Goal: Information Seeking & Learning: Learn about a topic

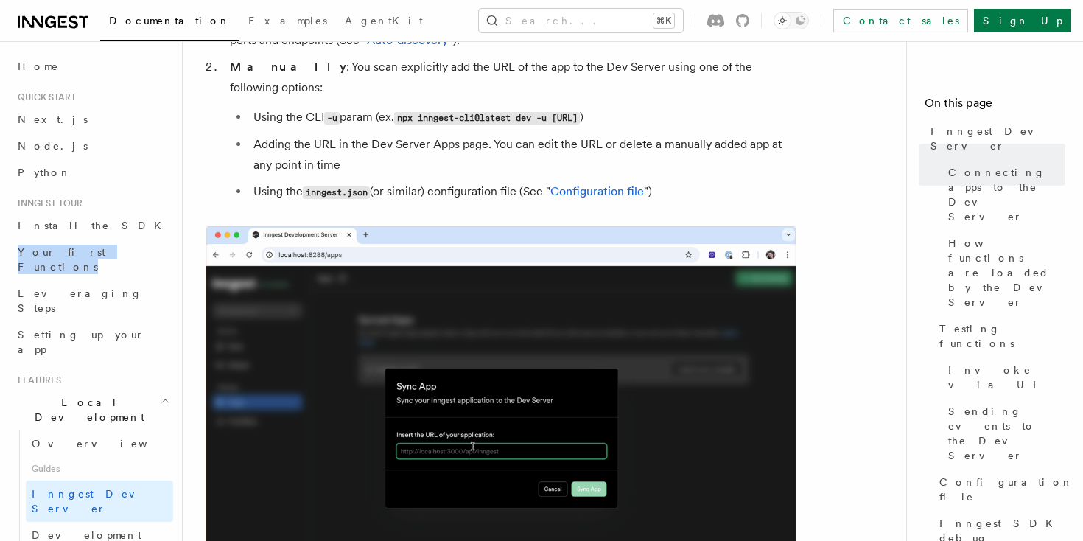
scroll to position [1014, 0]
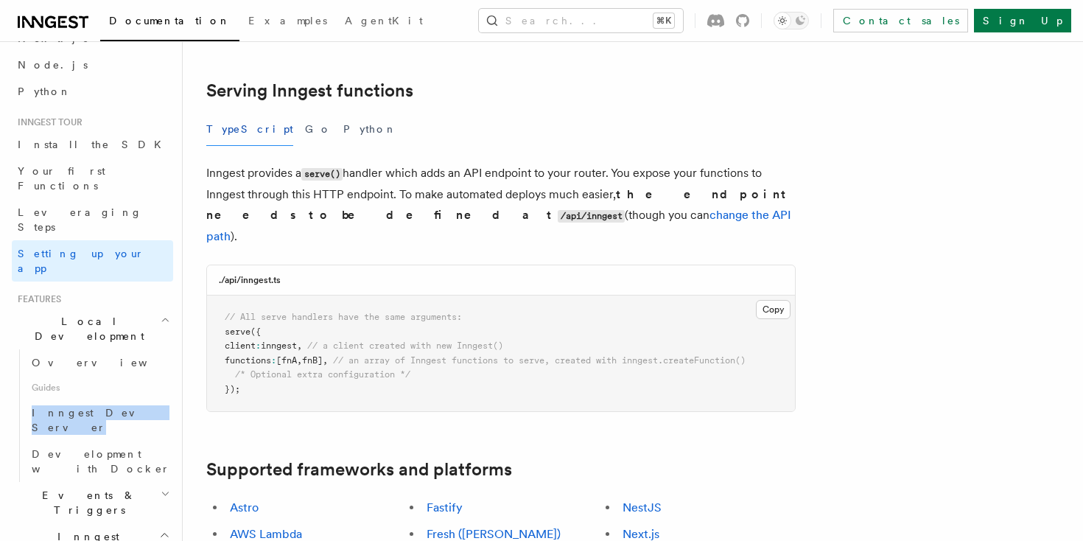
scroll to position [517, 0]
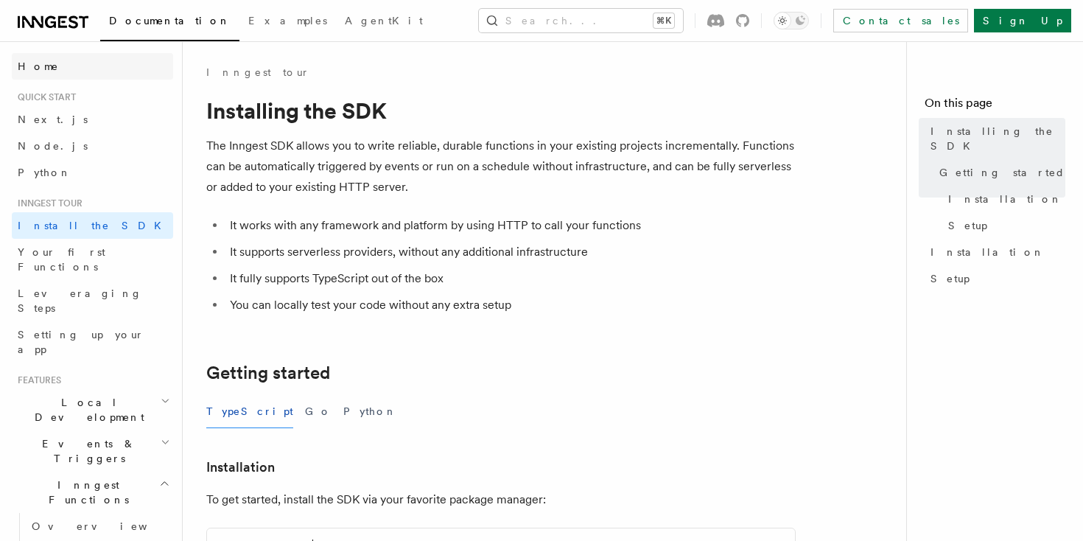
click at [35, 71] on span "Home" at bounding box center [38, 66] width 41 height 15
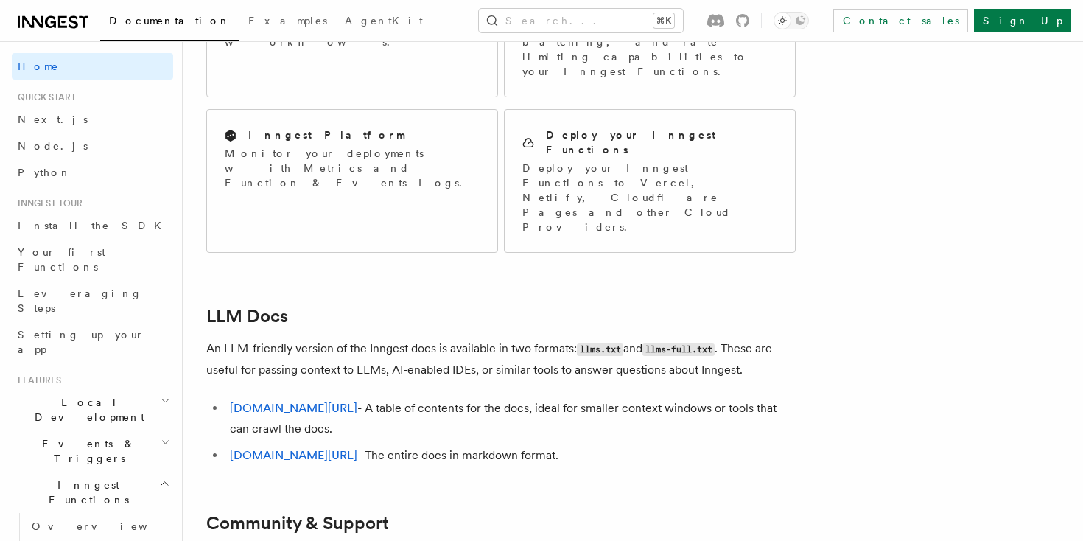
scroll to position [1328, 0]
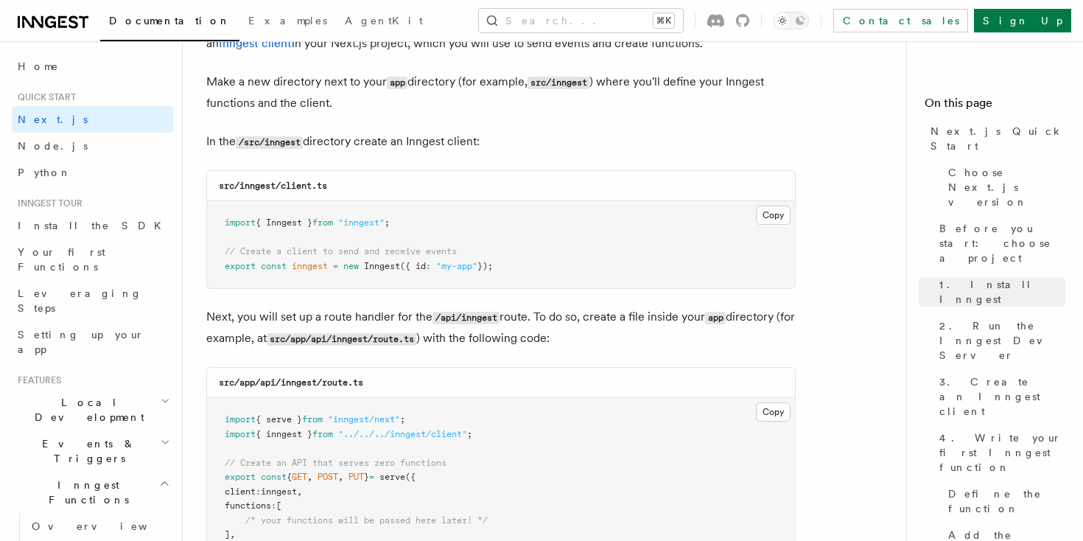
scroll to position [1822, 0]
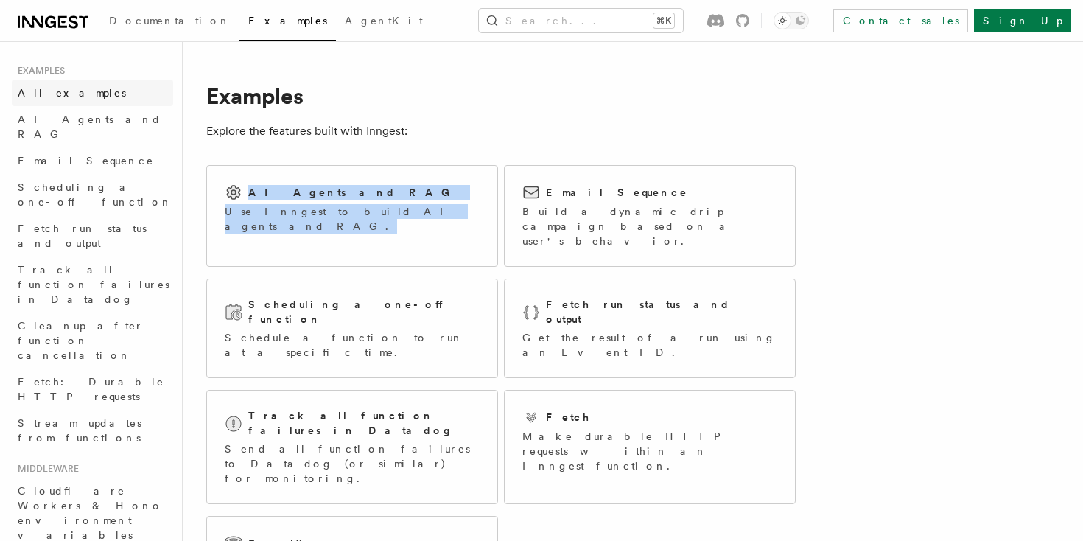
click at [41, 94] on span "All examples" at bounding box center [72, 93] width 108 height 12
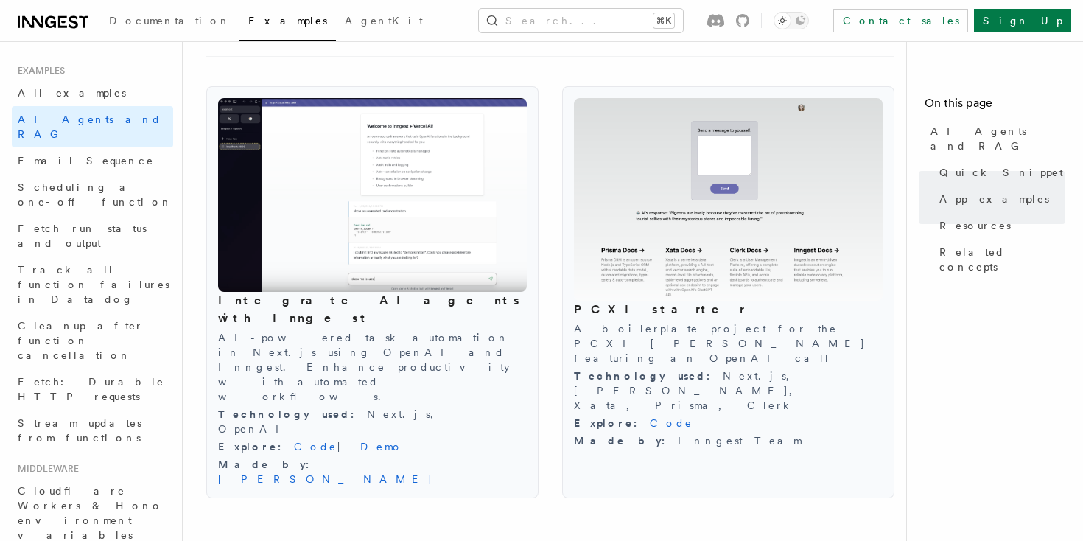
scroll to position [1586, 0]
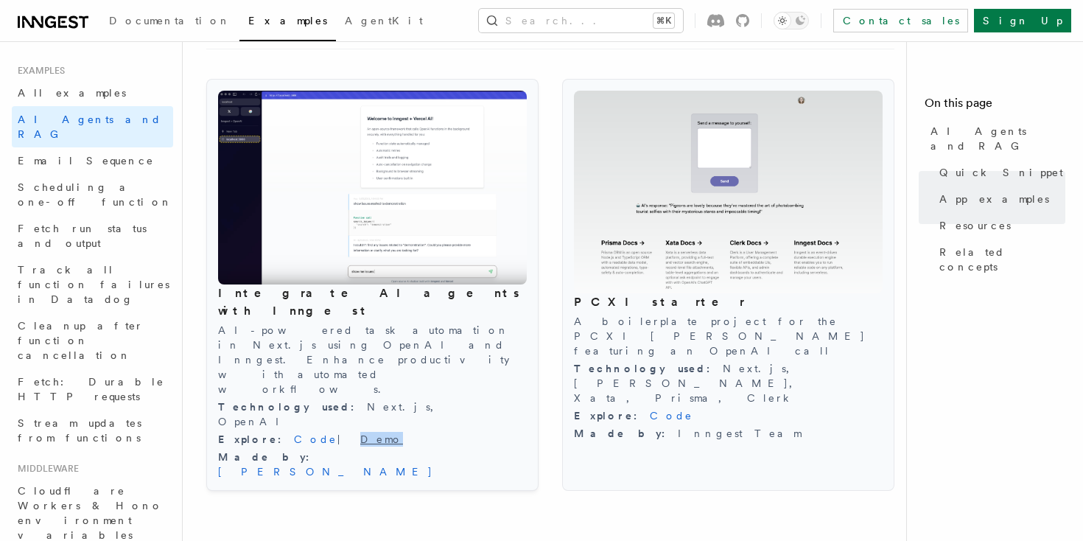
click at [360, 433] on link "Demo" at bounding box center [381, 439] width 43 height 12
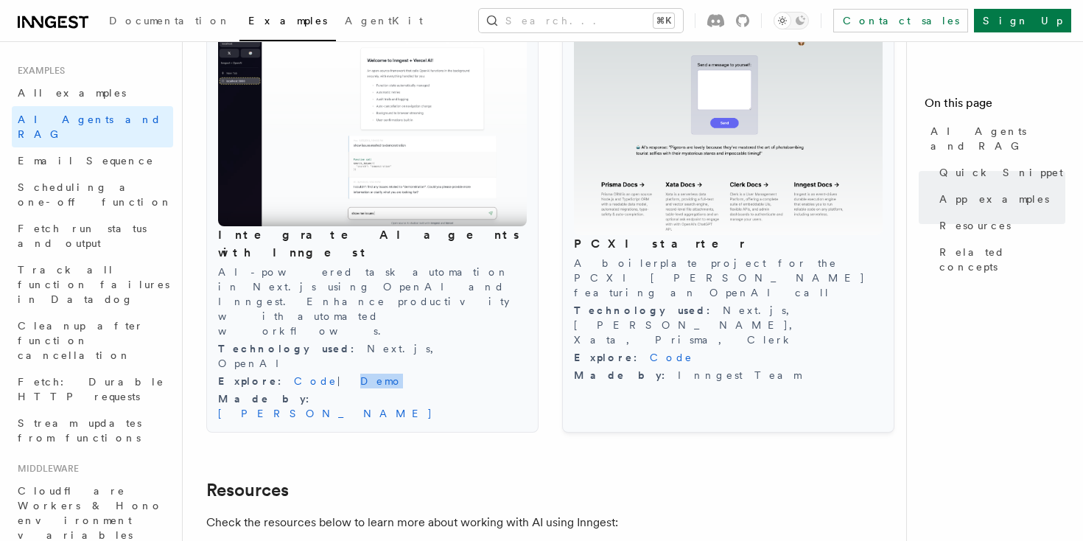
scroll to position [1667, 0]
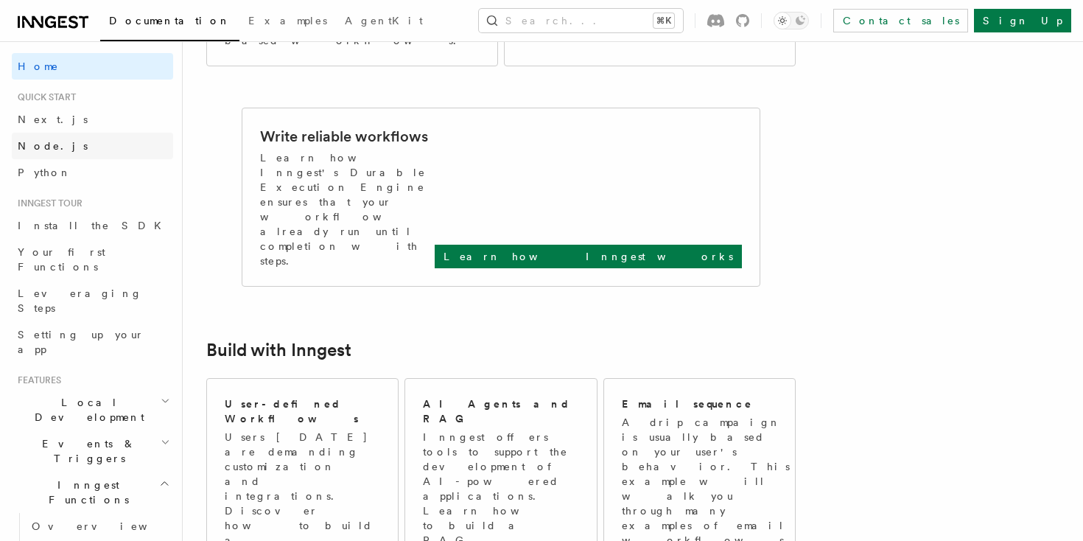
scroll to position [534, 0]
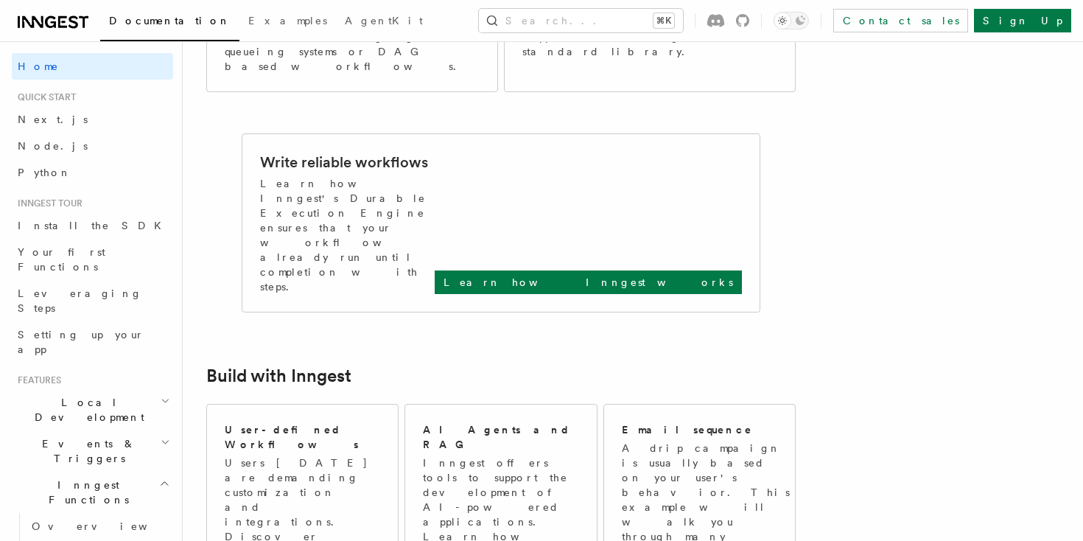
click at [73, 99] on span "Quick start" at bounding box center [44, 97] width 64 height 12
click at [58, 118] on link "Next.js" at bounding box center [92, 119] width 161 height 27
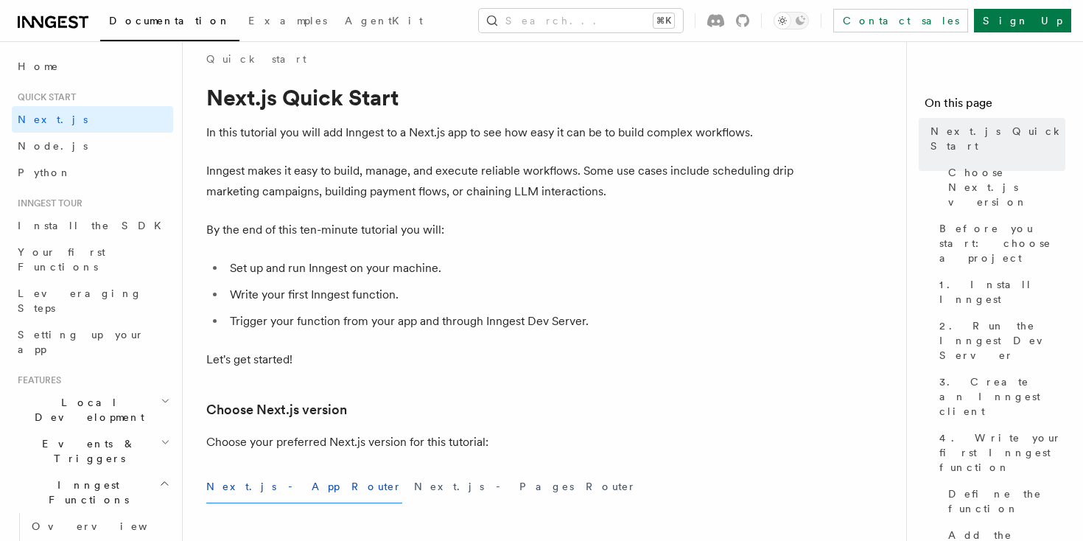
scroll to position [14, 0]
